Goal: Find specific page/section: Find specific page/section

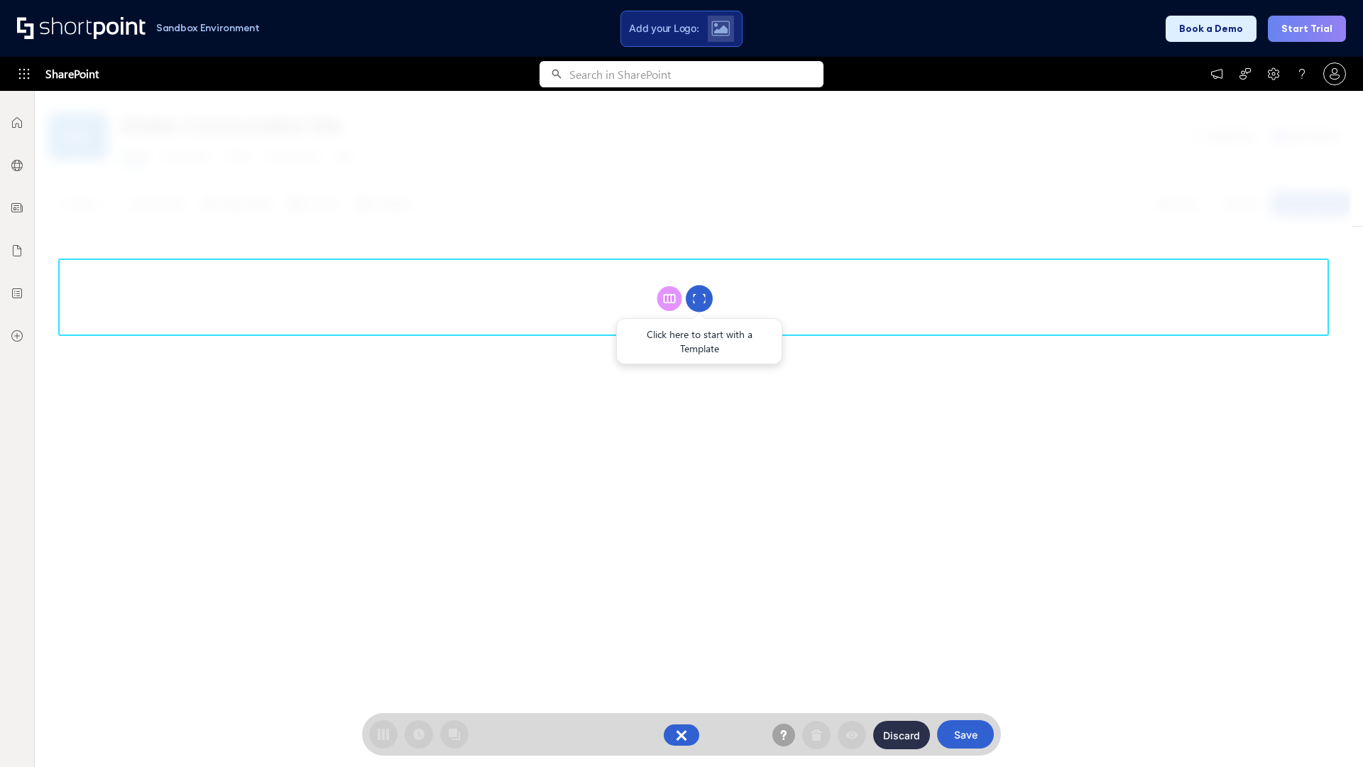
click at [699, 298] on circle at bounding box center [699, 298] width 27 height 27
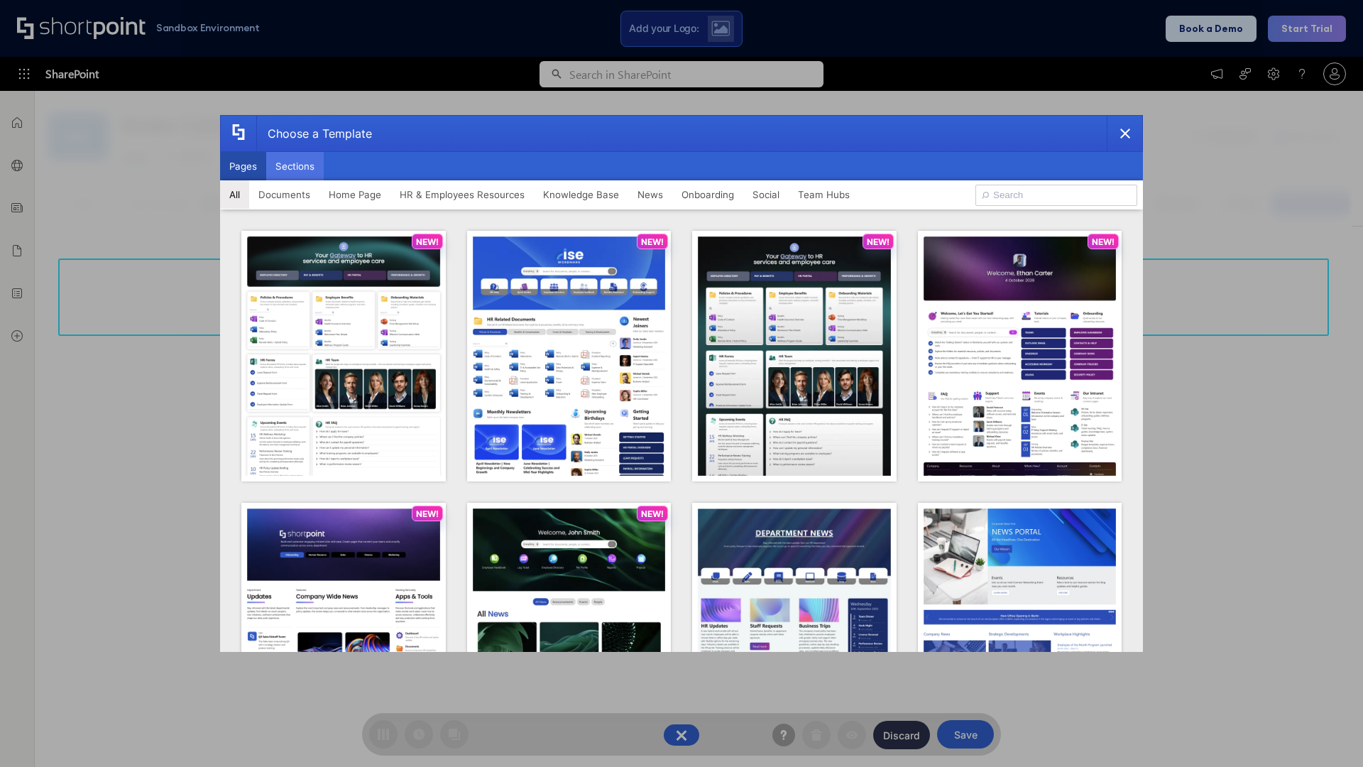
click at [295, 166] on button "Sections" at bounding box center [295, 166] width 58 height 28
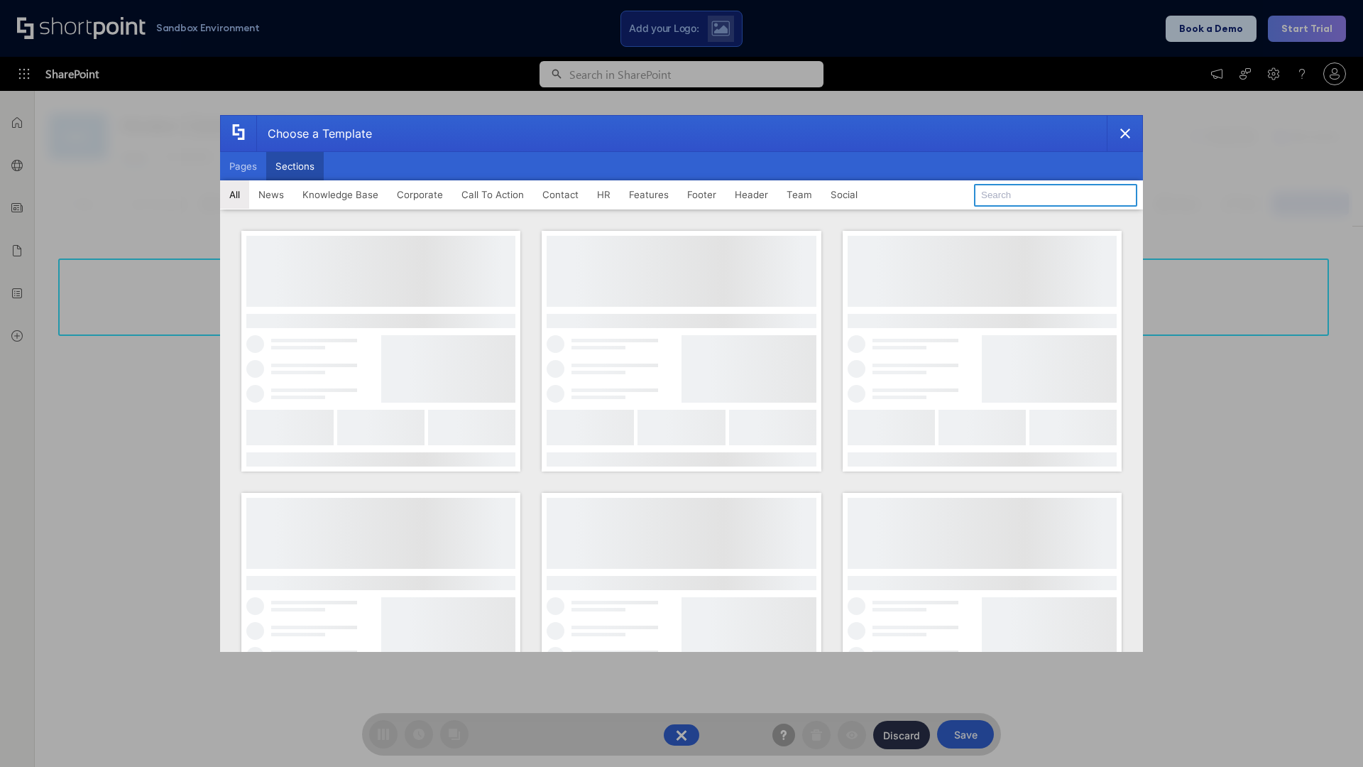
type input "Service Block 1"
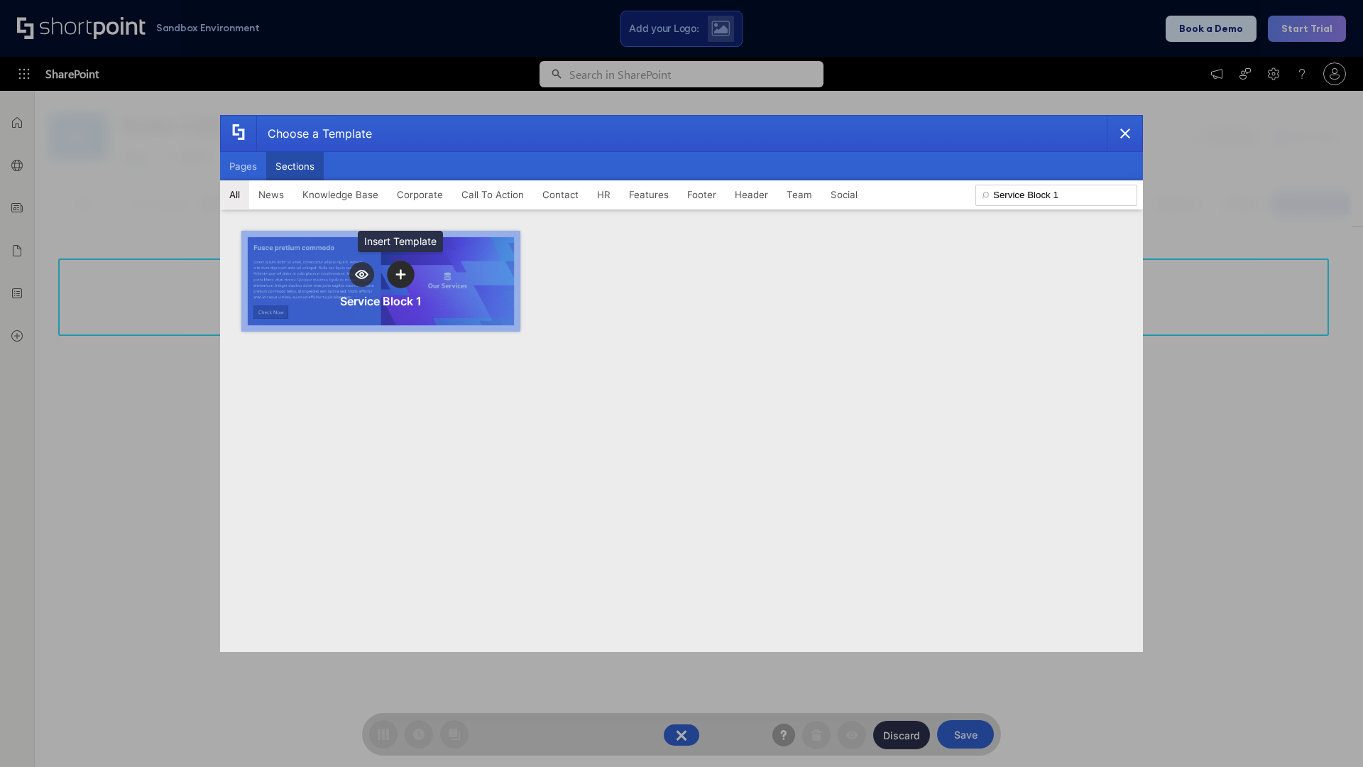
click at [400, 274] on icon "template selector" at bounding box center [401, 274] width 10 height 10
